Goal: Navigation & Orientation: Find specific page/section

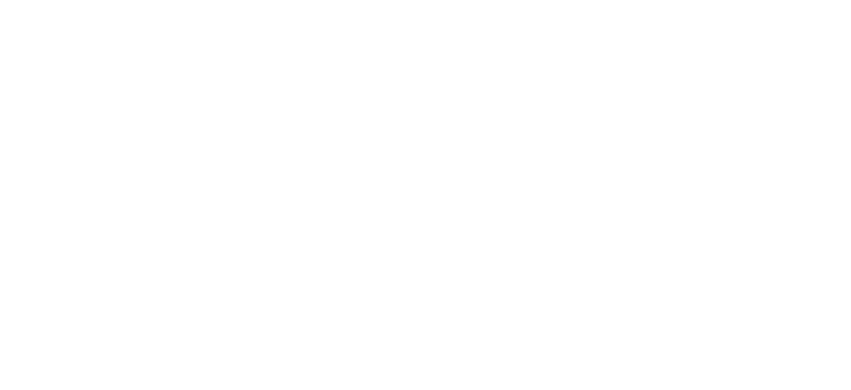
select select "*"
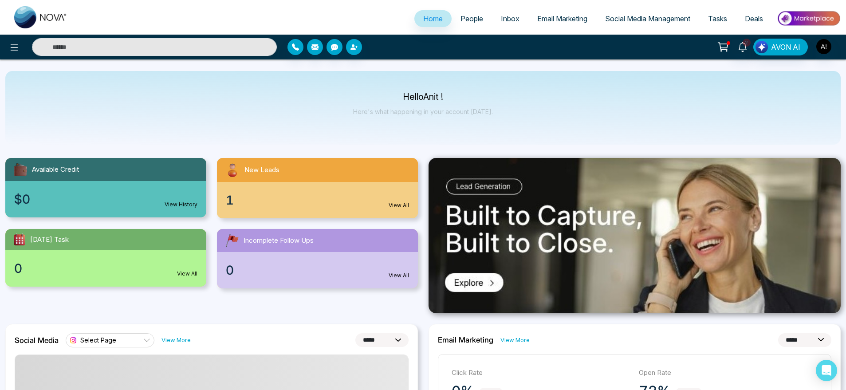
click at [463, 13] on link "People" at bounding box center [471, 18] width 40 height 17
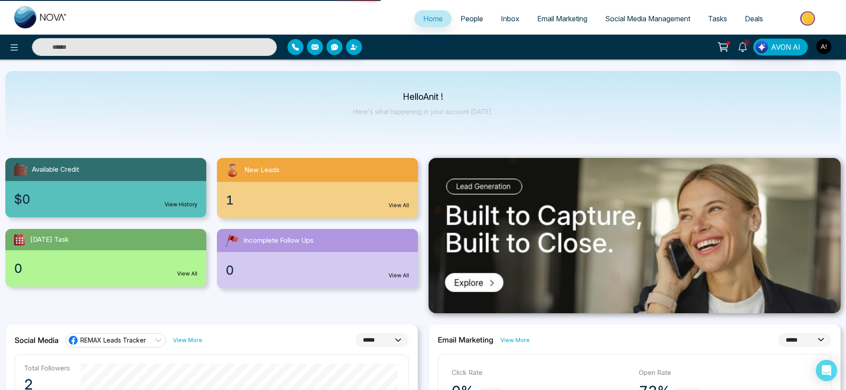
click at [548, 19] on span "Email Marketing" at bounding box center [562, 18] width 50 height 9
click at [423, 23] on span "Home" at bounding box center [433, 18] width 20 height 9
click at [11, 44] on icon at bounding box center [14, 47] width 11 height 11
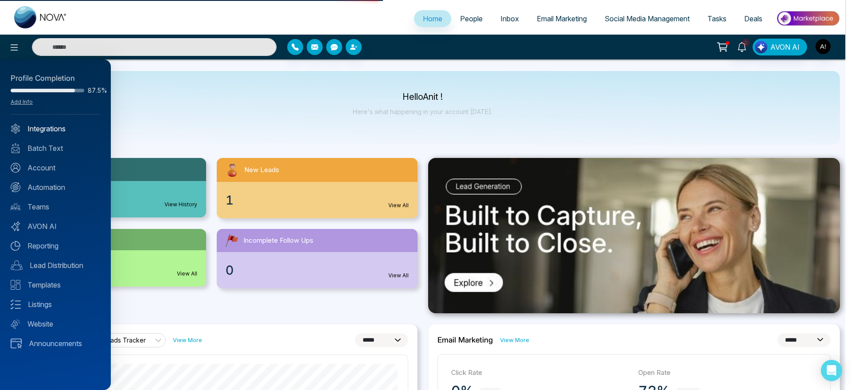
click at [67, 128] on link "Integrations" at bounding box center [56, 128] width 90 height 11
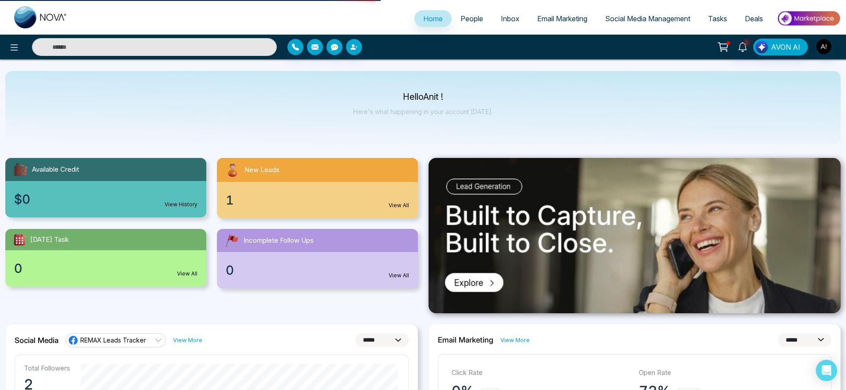
click at [471, 115] on div "Hello Anit ! Here's what happening in your account today." at bounding box center [423, 107] width 140 height 29
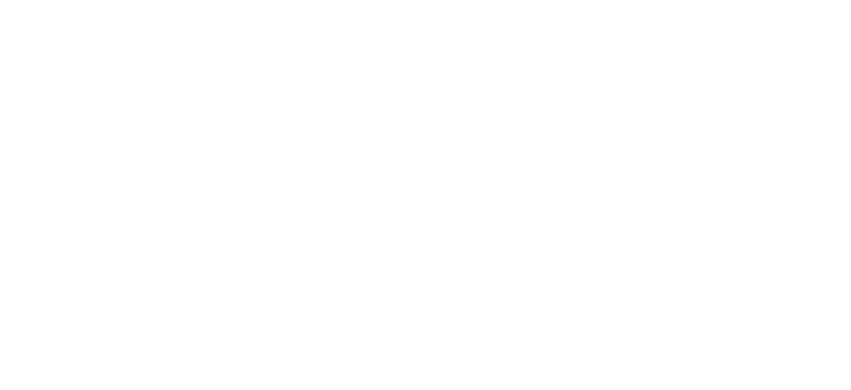
select select "*"
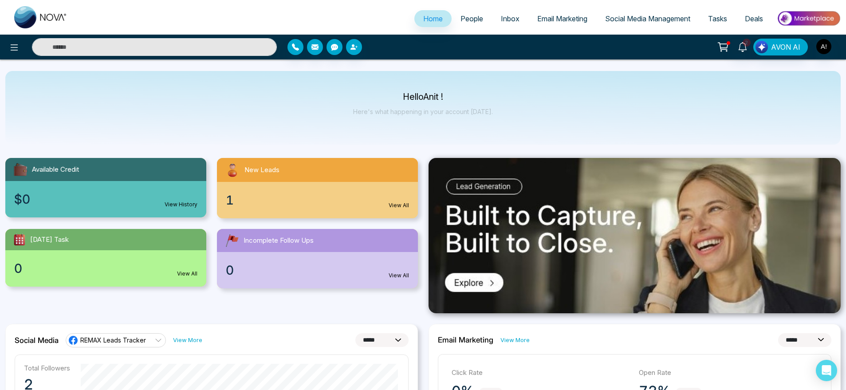
click at [473, 20] on span "People" at bounding box center [471, 18] width 23 height 9
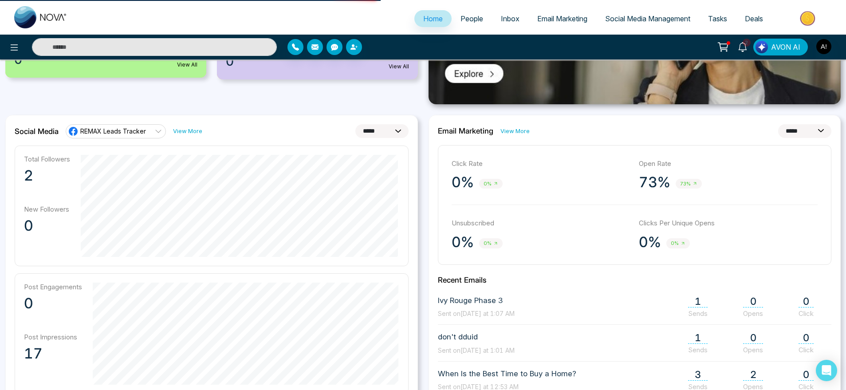
scroll to position [189, 0]
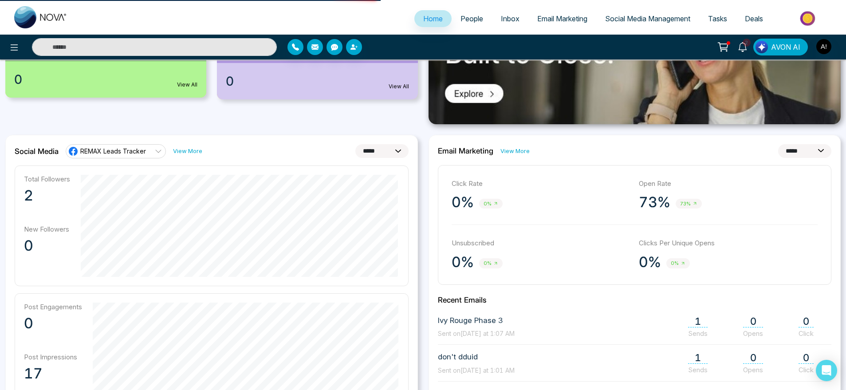
click at [545, 17] on span "Email Marketing" at bounding box center [562, 18] width 50 height 9
click at [430, 21] on span "Home" at bounding box center [433, 18] width 20 height 9
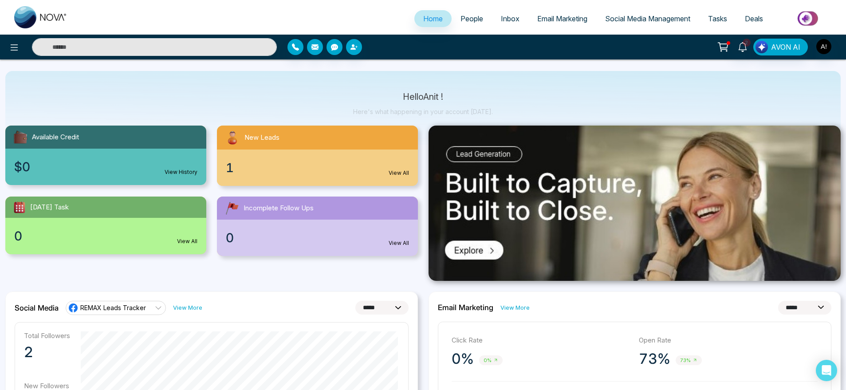
scroll to position [0, 0]
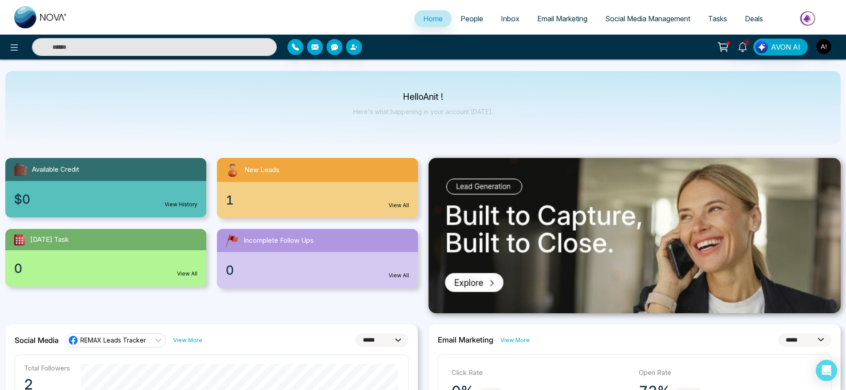
click at [465, 18] on span "People" at bounding box center [471, 18] width 23 height 9
click at [438, 17] on link "Home" at bounding box center [432, 18] width 37 height 17
click at [469, 17] on span "People" at bounding box center [471, 18] width 23 height 9
click at [465, 14] on span "People" at bounding box center [471, 18] width 23 height 9
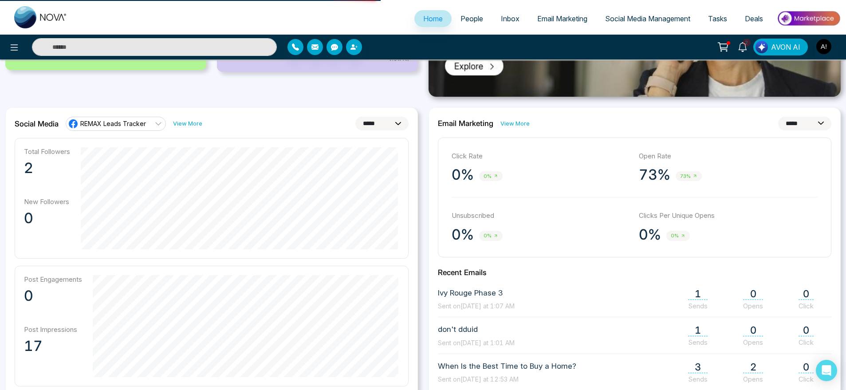
scroll to position [201, 0]
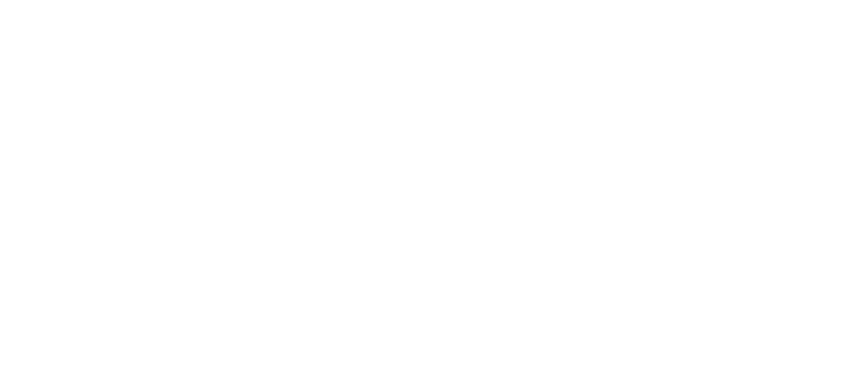
drag, startPoint x: 505, startPoint y: 94, endPoint x: 772, endPoint y: 164, distance: 275.4
click at [772, 164] on body at bounding box center [425, 195] width 851 height 390
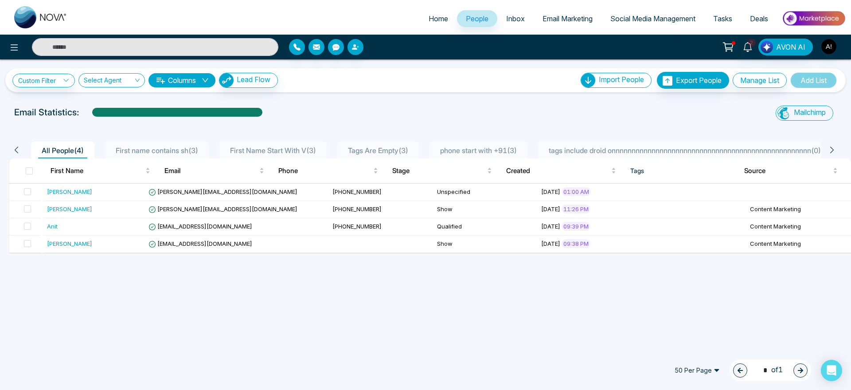
click at [433, 26] on link "Home" at bounding box center [438, 18] width 37 height 17
